Goal: Task Accomplishment & Management: Manage account settings

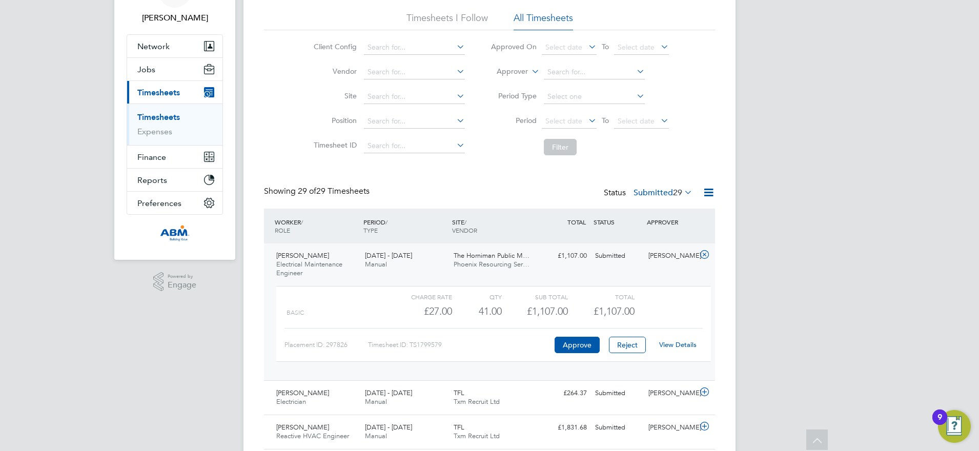
click at [322, 225] on div "WORKER / ROLE" at bounding box center [316, 226] width 89 height 27
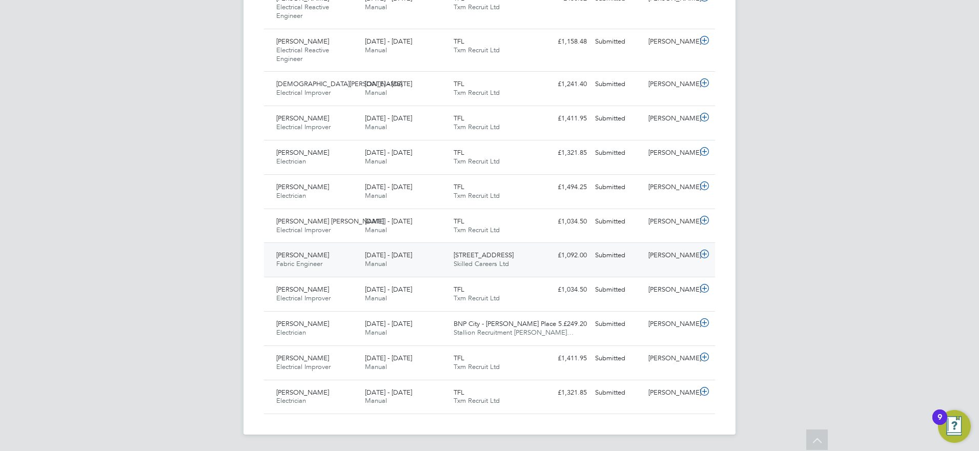
click at [558, 265] on div "Eleftherios Rozakis Fabric Engineer 2 - 8 Aug 2025 2 - 8 Aug 2025 Manual 36-38 …" at bounding box center [489, 259] width 451 height 34
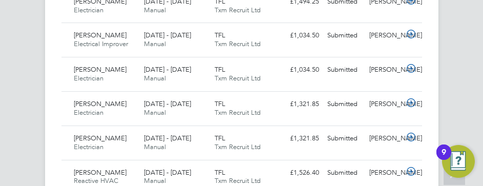
scroll to position [26, 71]
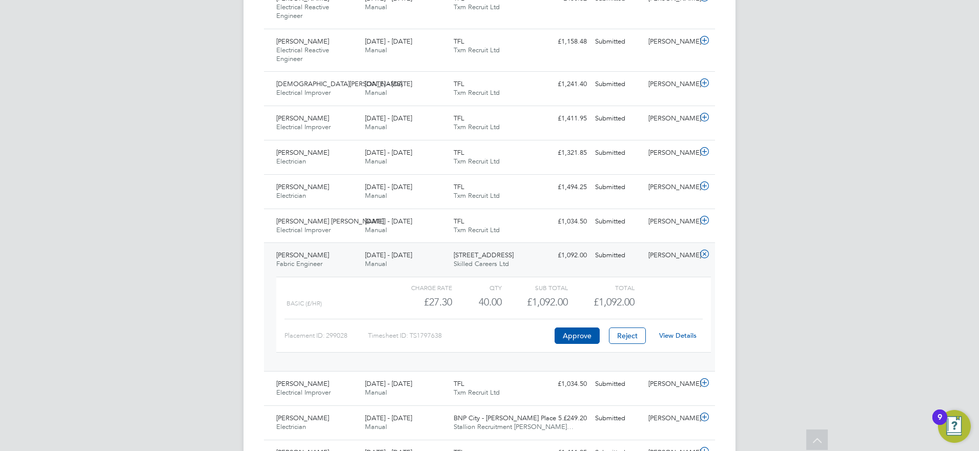
click at [335, 256] on div "Eleftherios Rozakis Fabric Engineer 2 - 8 Aug 2025" at bounding box center [316, 260] width 89 height 26
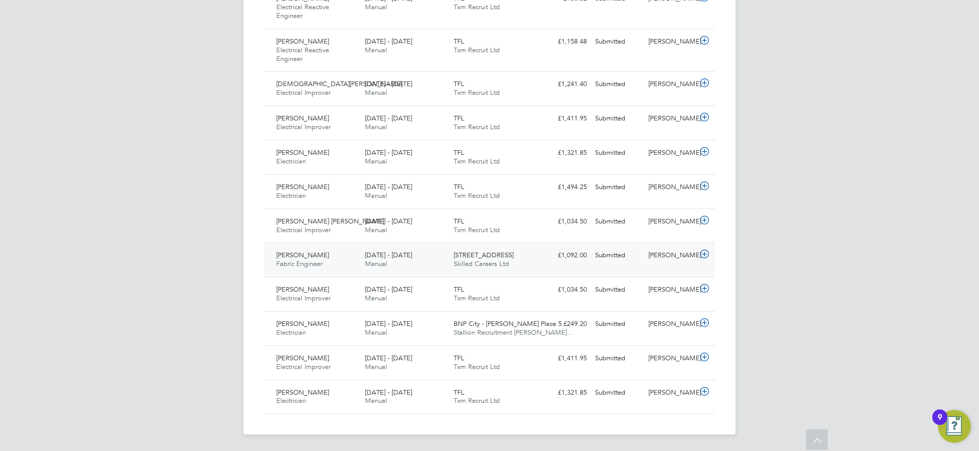
click at [340, 260] on div "Eleftherios Rozakis Fabric Engineer 2 - 8 Aug 2025" at bounding box center [316, 260] width 89 height 26
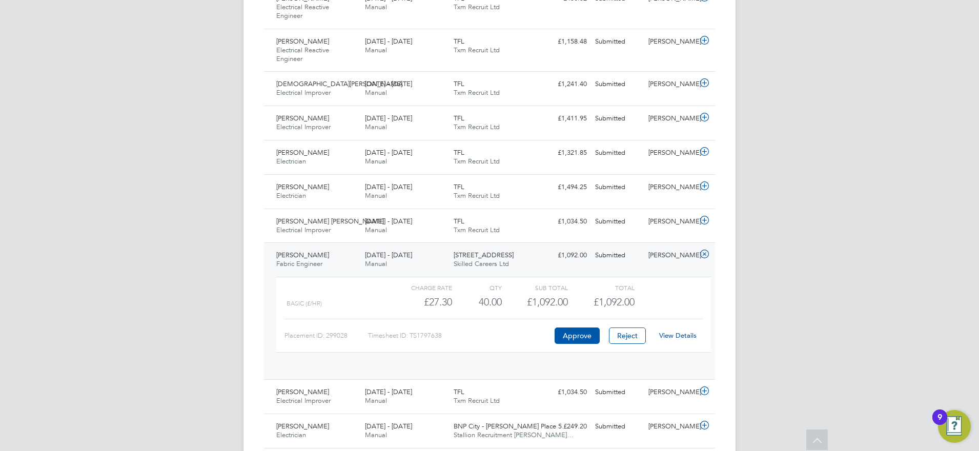
scroll to position [17, 100]
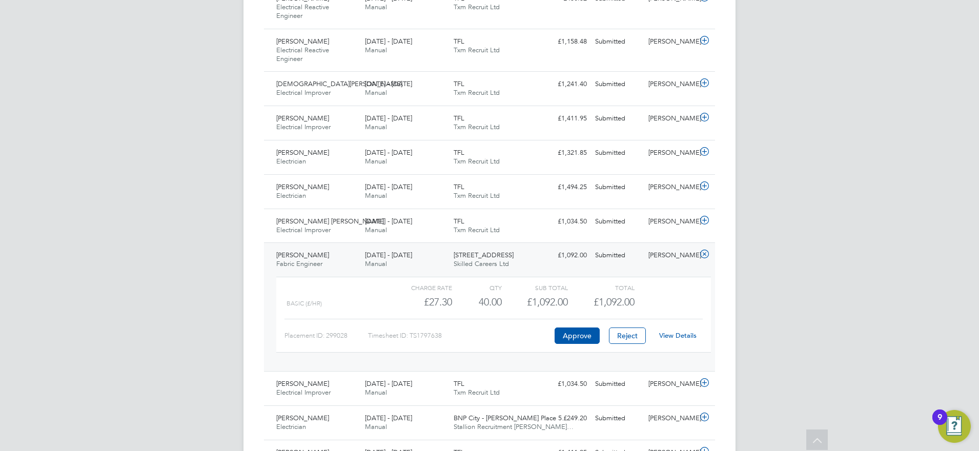
drag, startPoint x: 341, startPoint y: 258, endPoint x: 295, endPoint y: 267, distance: 46.9
click at [281, 255] on div "Eleftherios Rozakis Fabric Engineer 2 - 8 Aug 2025" at bounding box center [316, 260] width 89 height 26
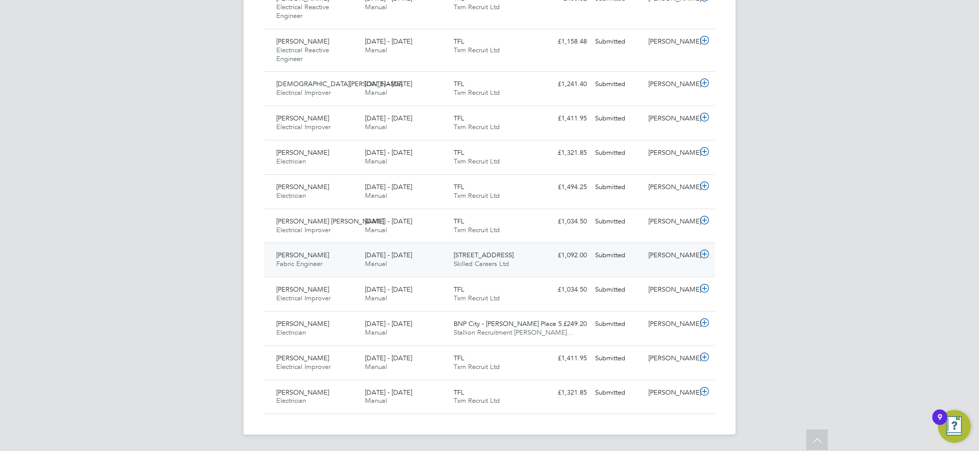
click at [423, 258] on div "2 - 8 Aug 2025 Manual" at bounding box center [405, 260] width 89 height 26
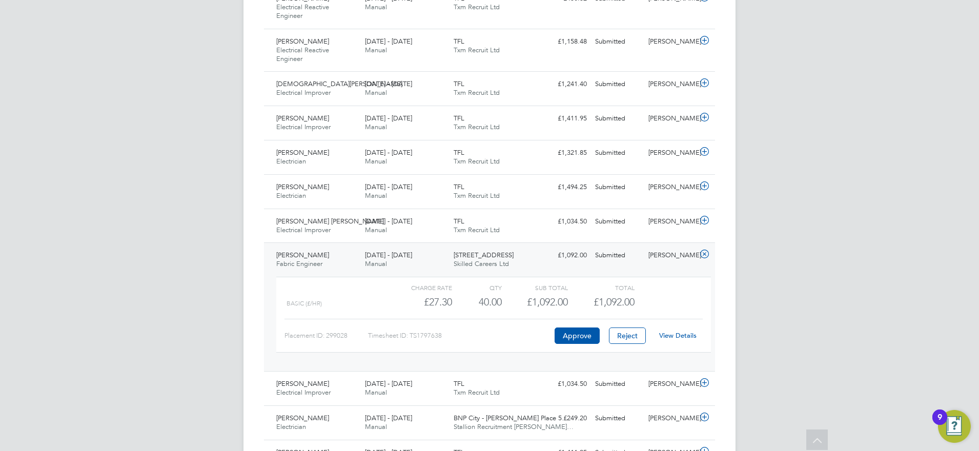
click at [670, 332] on link "View Details" at bounding box center [677, 335] width 37 height 9
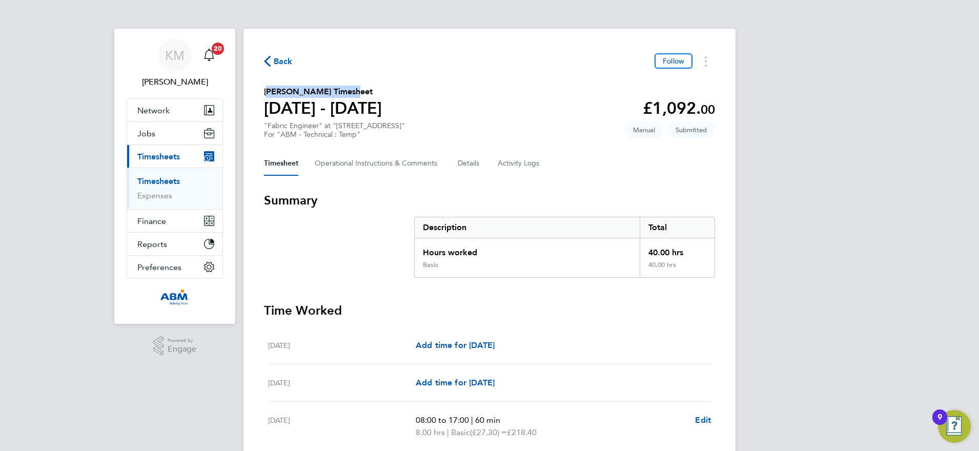
drag, startPoint x: 337, startPoint y: 91, endPoint x: 262, endPoint y: 89, distance: 74.3
click at [262, 89] on div "Back Follow [PERSON_NAME] Timesheet [DATE] - [DATE] £1,092. 00 "Fabric Engineer…" at bounding box center [489, 376] width 492 height 695
drag, startPoint x: 262, startPoint y: 89, endPoint x: 287, endPoint y: 91, distance: 25.2
copy h2 "[PERSON_NAME]"
click at [279, 60] on span "Back" at bounding box center [283, 61] width 19 height 12
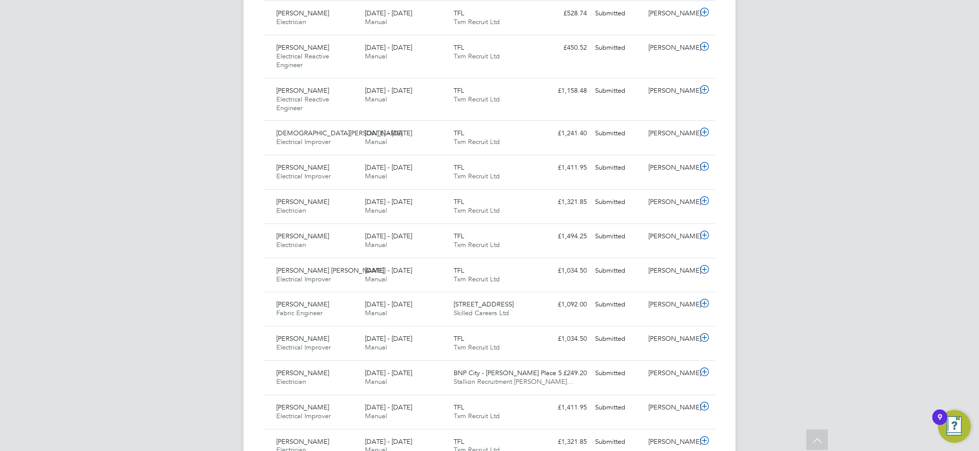
scroll to position [946, 0]
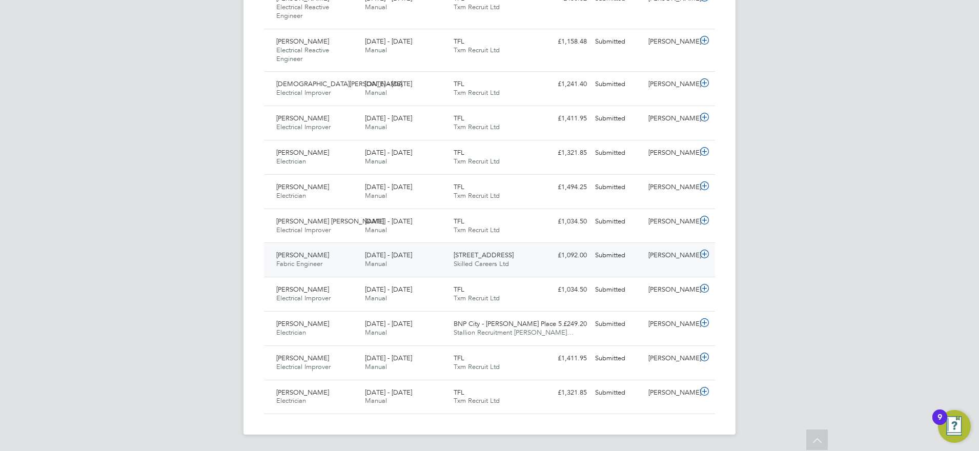
click at [513, 257] on span "[STREET_ADDRESS]" at bounding box center [483, 255] width 60 height 9
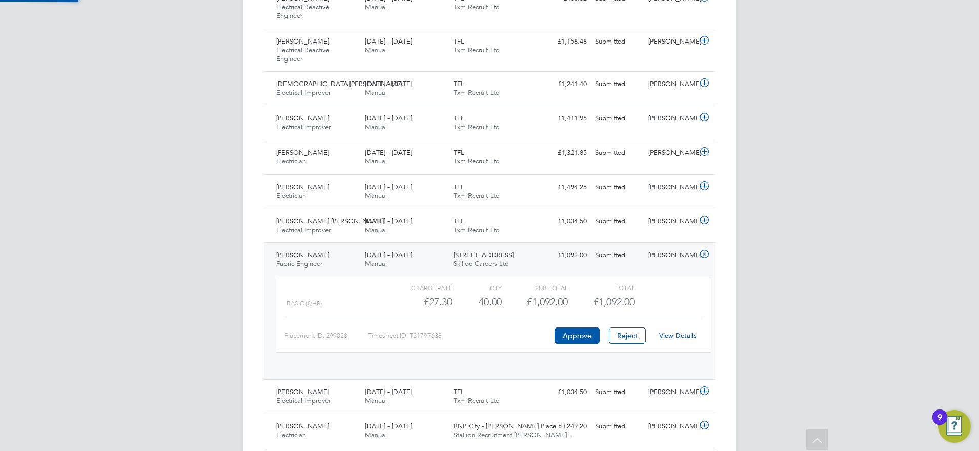
scroll to position [17, 100]
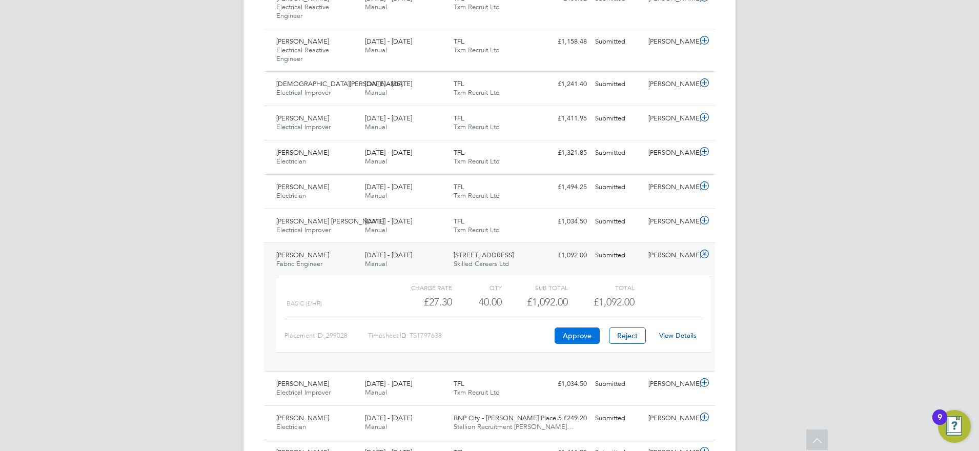
click at [574, 332] on button "Approve" at bounding box center [576, 335] width 45 height 16
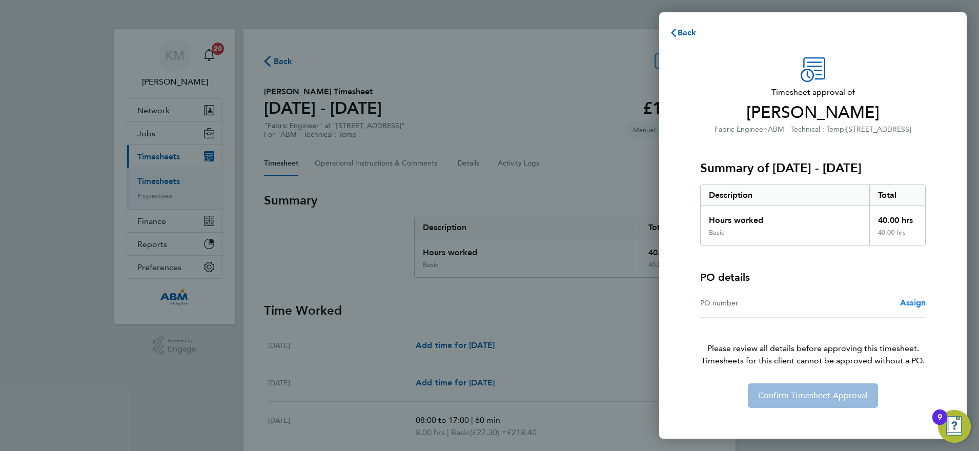
click at [911, 301] on span "Assign" at bounding box center [913, 303] width 26 height 10
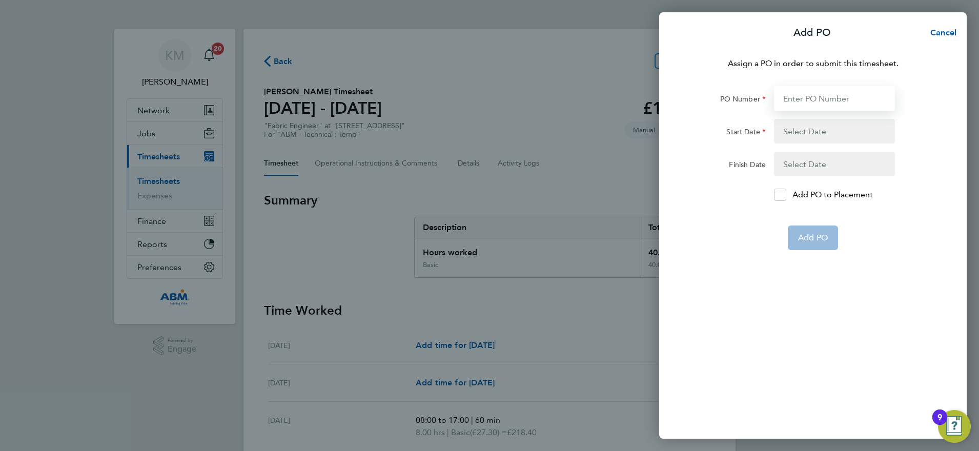
click at [799, 95] on input "PO Number" at bounding box center [834, 98] width 121 height 25
type input "640994"
click at [800, 129] on button "button" at bounding box center [834, 131] width 121 height 25
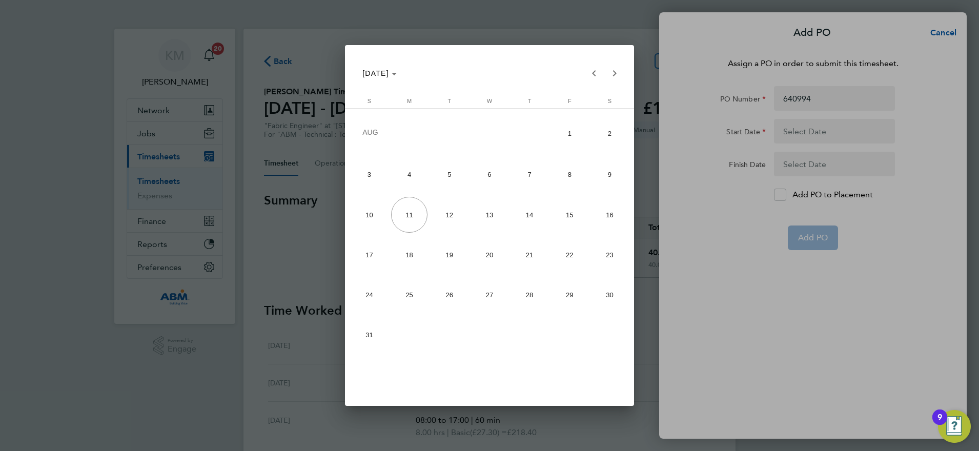
click at [605, 135] on span "2" at bounding box center [609, 133] width 36 height 38
type input "02 Aug 25"
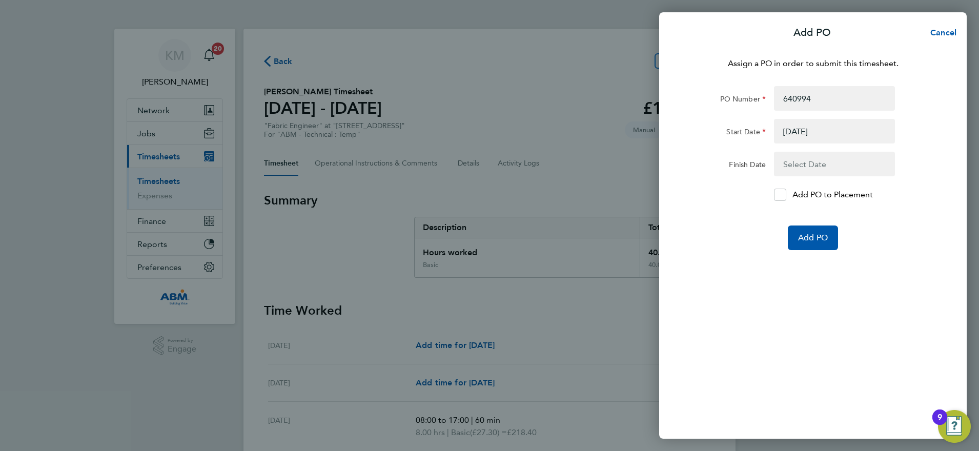
click at [797, 162] on button "button" at bounding box center [834, 164] width 121 height 25
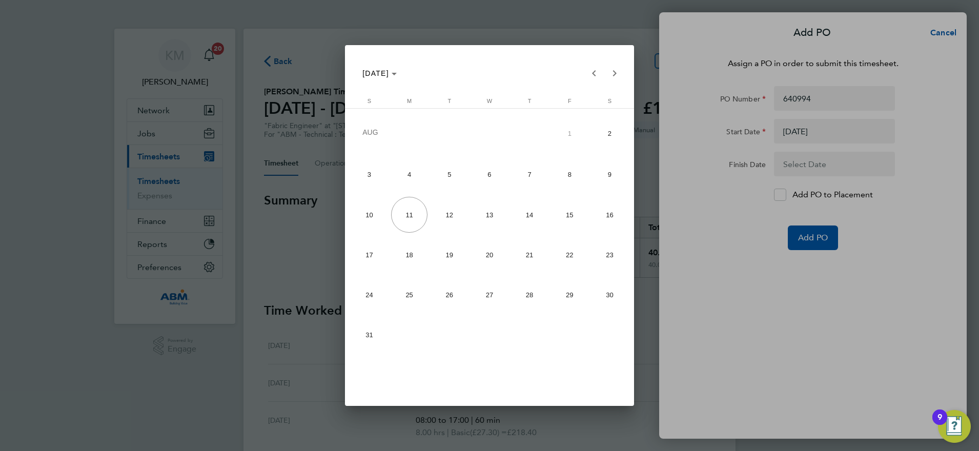
click at [571, 176] on span "8" at bounding box center [569, 175] width 36 height 36
type input "08 Aug 25"
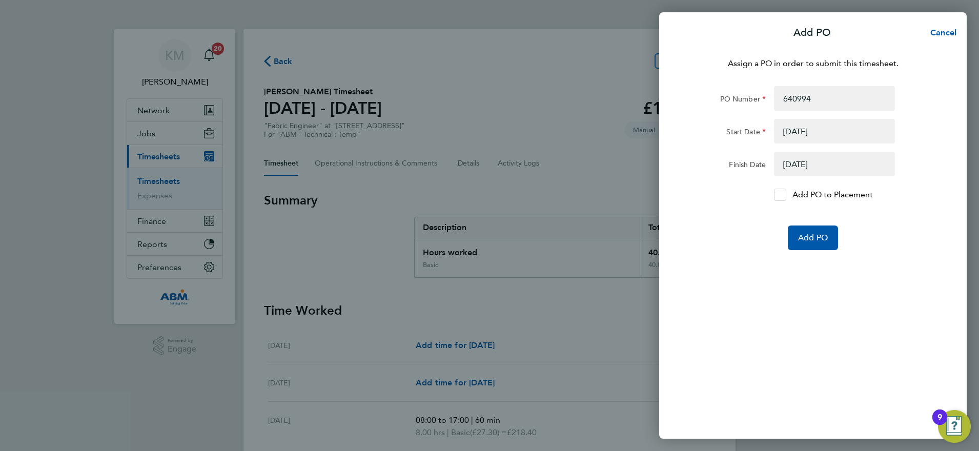
click at [779, 193] on icon at bounding box center [780, 195] width 8 height 7
click at [783, 195] on input "Add PO to Placement" at bounding box center [783, 195] width 0 height 0
click at [810, 236] on span "Add PO" at bounding box center [813, 238] width 30 height 10
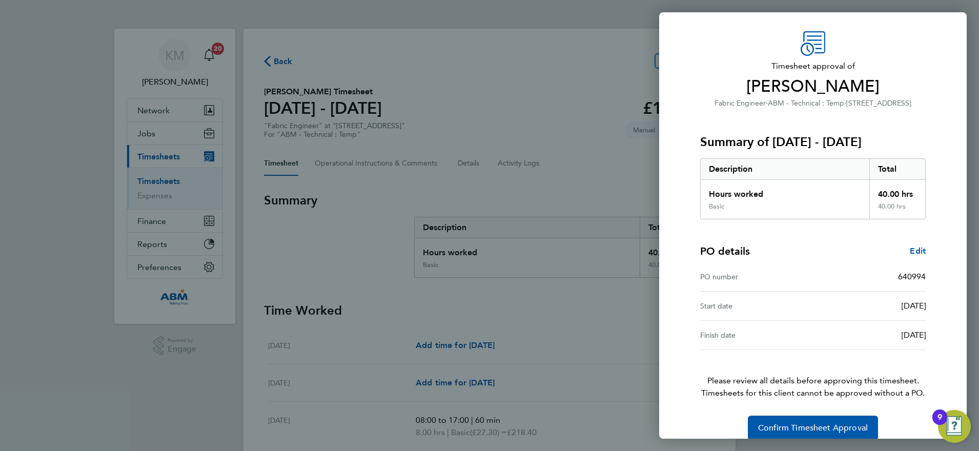
scroll to position [40, 0]
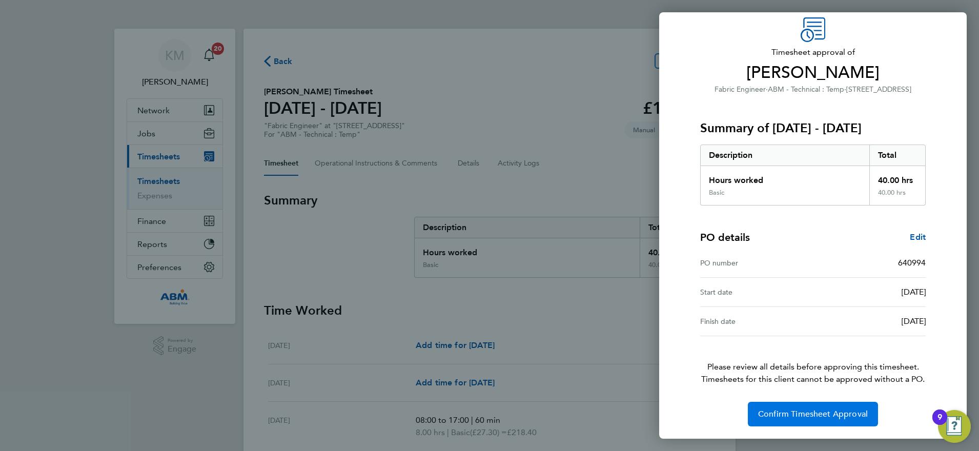
click at [793, 416] on span "Confirm Timesheet Approval" at bounding box center [813, 414] width 110 height 10
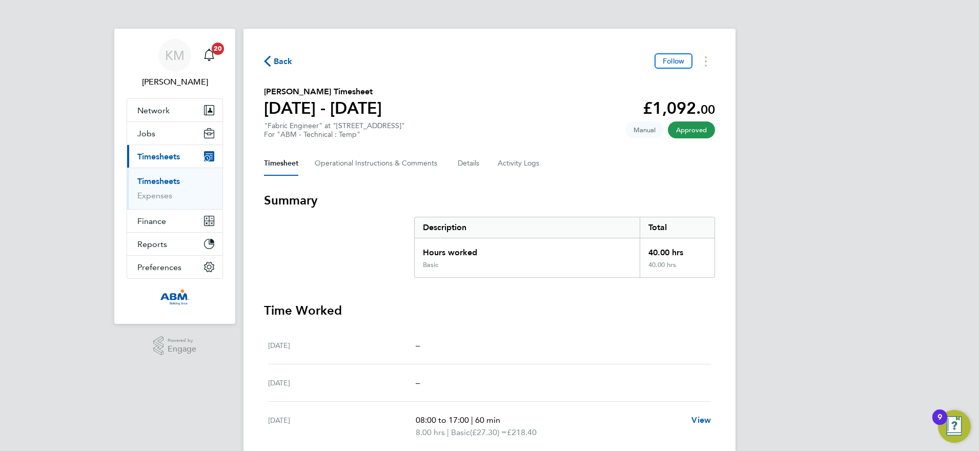
click at [276, 57] on span "Back" at bounding box center [283, 61] width 19 height 12
